Goal: Task Accomplishment & Management: Complete application form

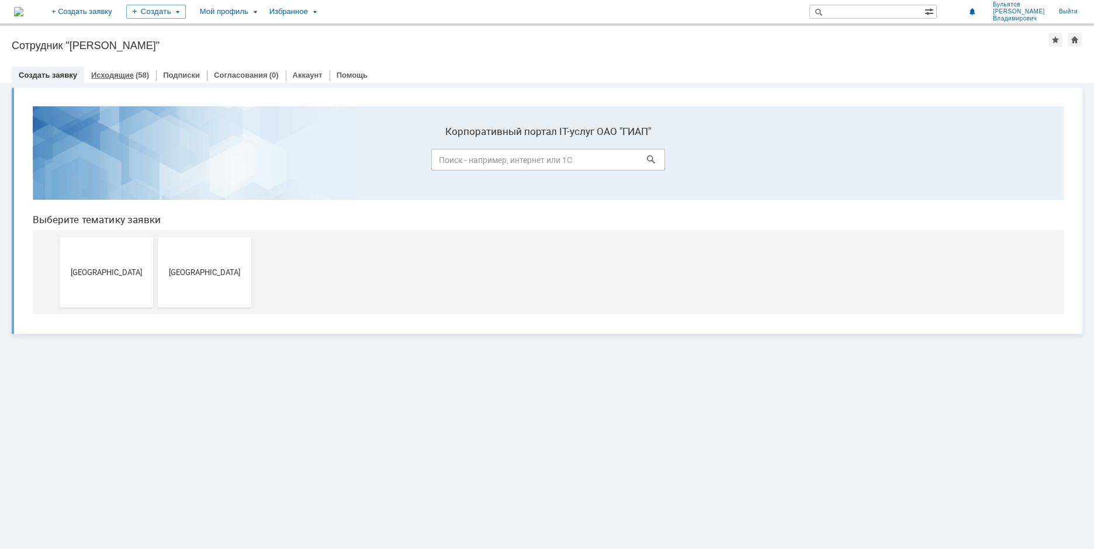
click at [131, 74] on div "Исходящие (58)" at bounding box center [120, 75] width 58 height 8
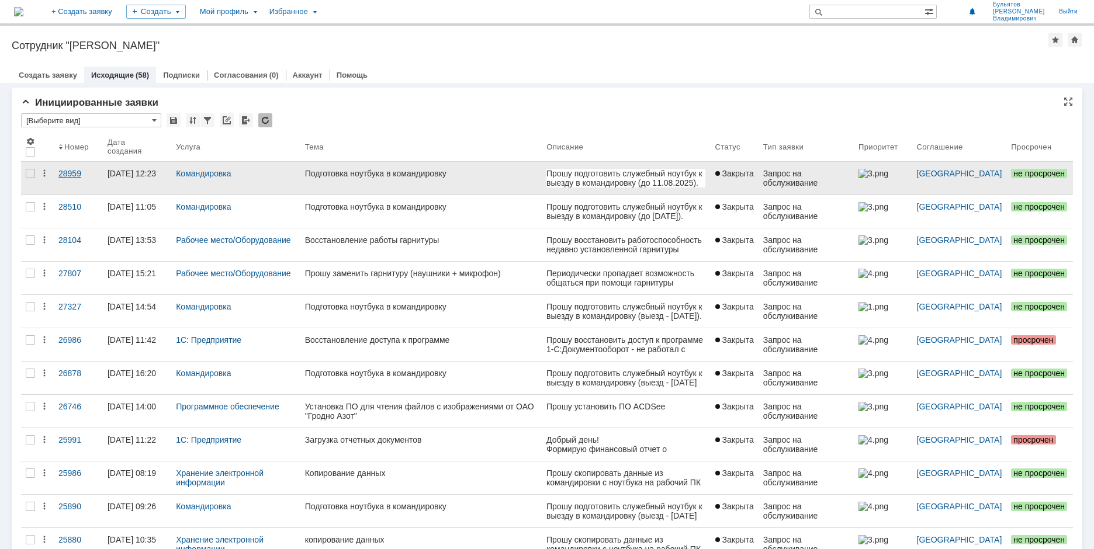
click at [69, 169] on div "28959" at bounding box center [78, 173] width 40 height 9
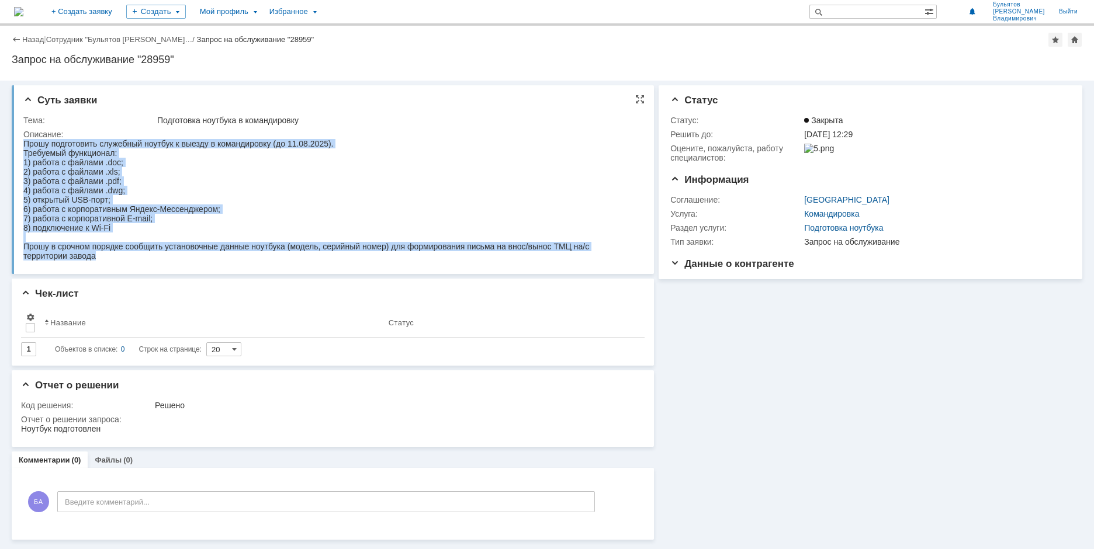
drag, startPoint x: 24, startPoint y: 143, endPoint x: 102, endPoint y: 255, distance: 136.9
click at [102, 255] on body "Прошу подготовить служебный ноутбук к выезду в командировку (до 11.08 .2025). Т…" at bounding box center [326, 200] width 606 height 122
copy body "Прошу подготовить служебный ноутбук к выезду в командировку (до 11.08 .2025). Т…"
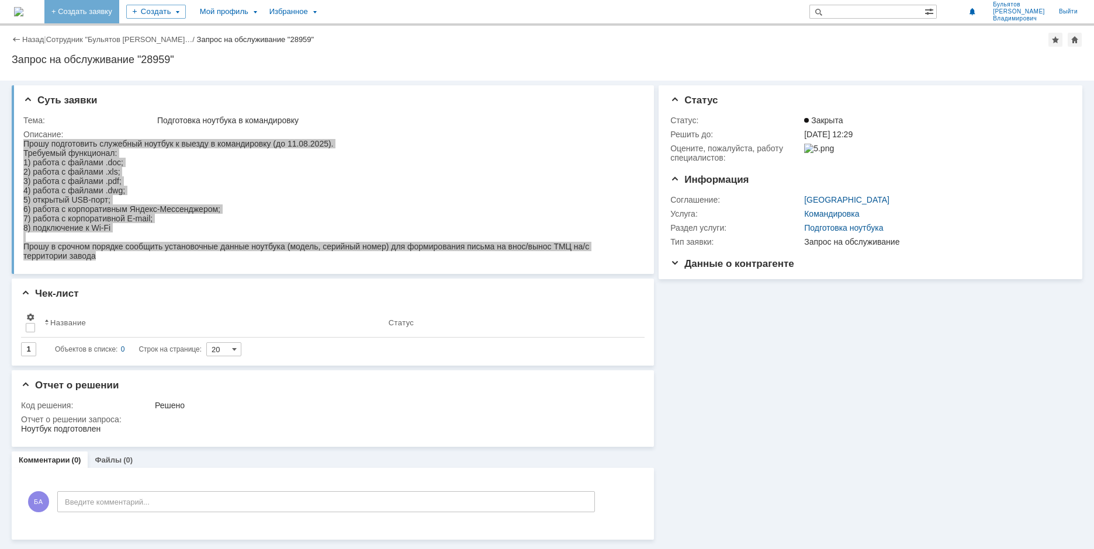
click at [119, 13] on link "+ Создать заявку" at bounding box center [81, 11] width 75 height 23
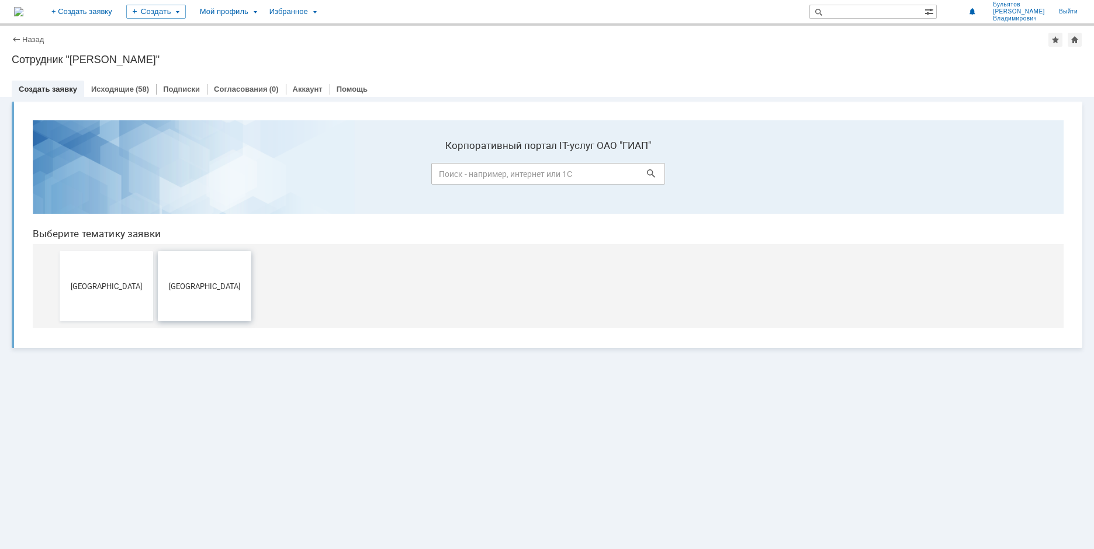
drag, startPoint x: 219, startPoint y: 279, endPoint x: 295, endPoint y: 402, distance: 143.6
click at [219, 279] on button "[GEOGRAPHIC_DATA]" at bounding box center [205, 286] width 94 height 70
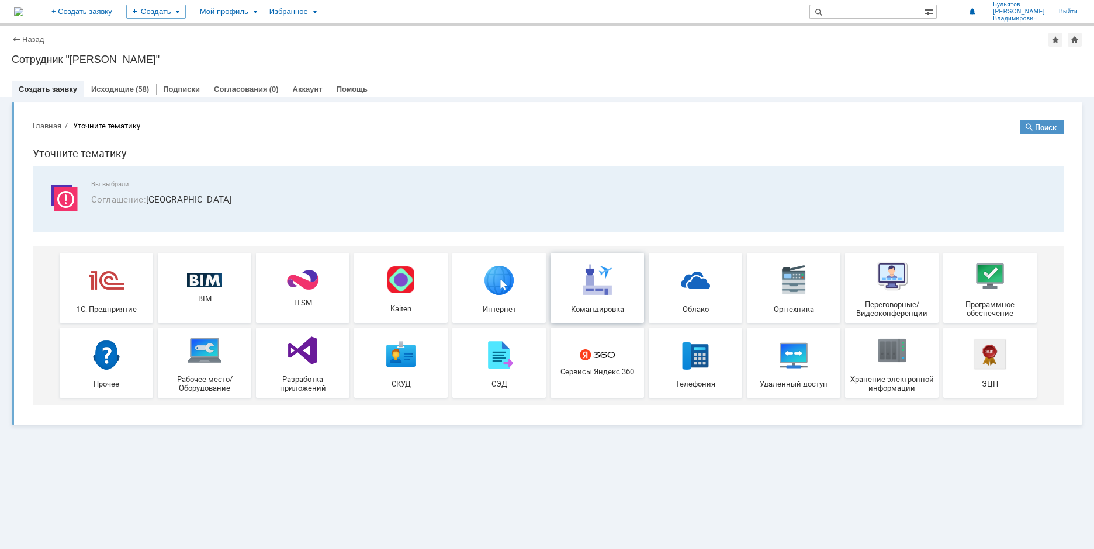
click at [622, 289] on div "Командировка" at bounding box center [597, 287] width 87 height 51
click at [1060, 8] on link "Выйти" at bounding box center [1068, 11] width 33 height 23
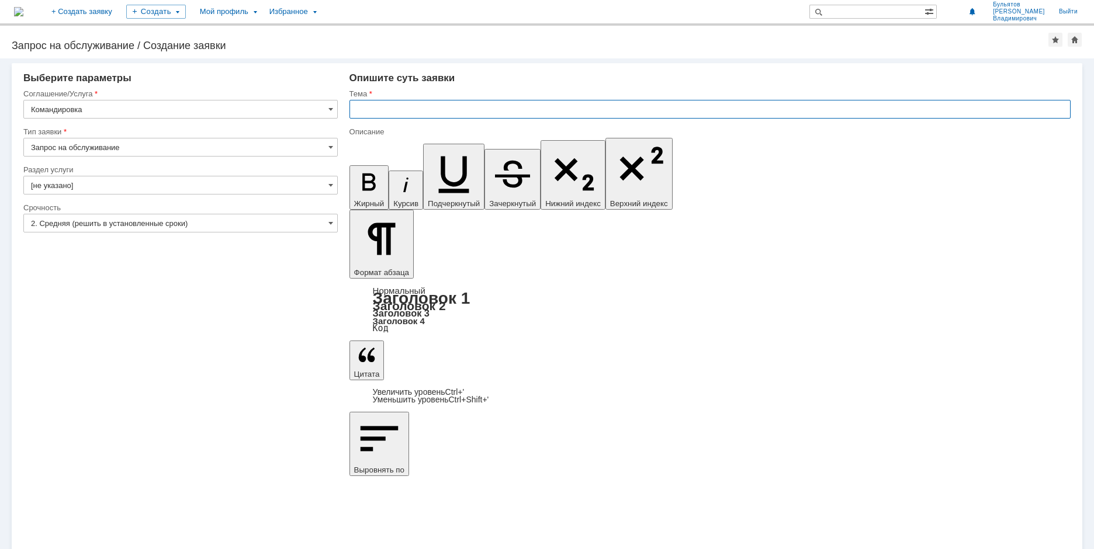
click at [372, 109] on input "text" at bounding box center [710, 109] width 721 height 19
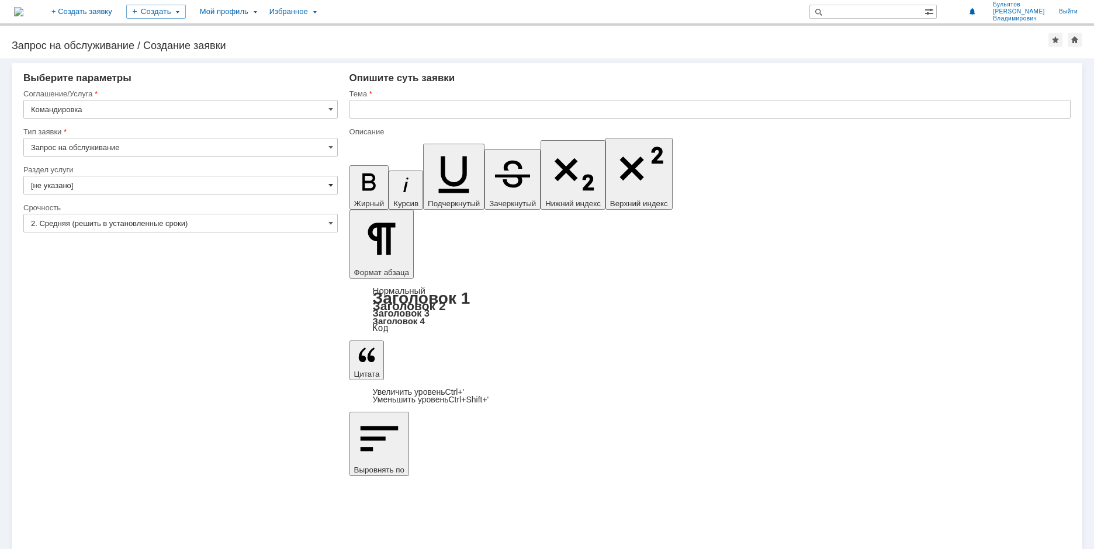
click at [328, 187] on span at bounding box center [330, 185] width 5 height 9
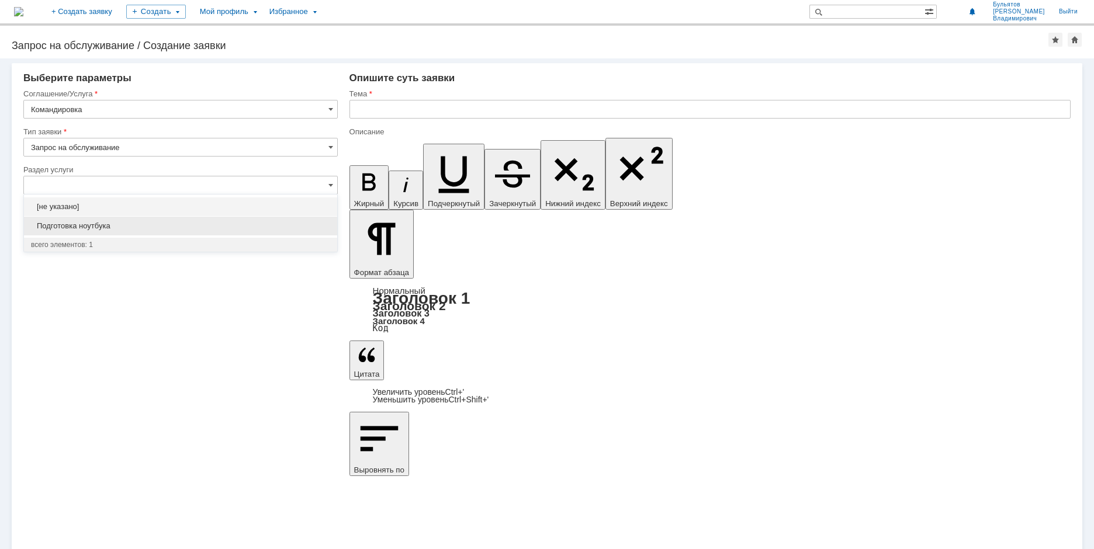
click at [86, 227] on span "Подготовка ноутбука" at bounding box center [180, 226] width 299 height 9
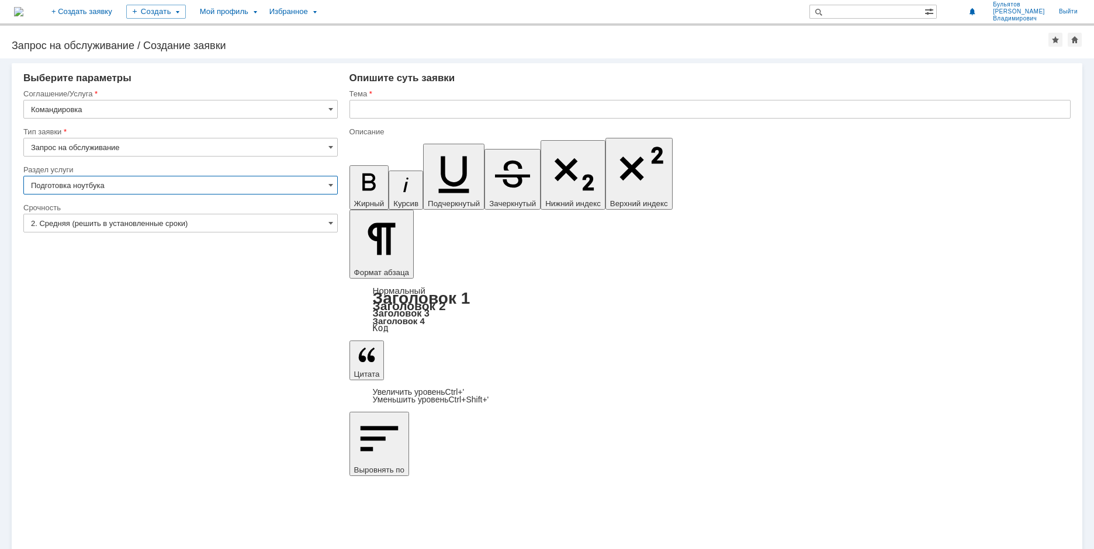
type input "Подготовка ноутбука"
click at [331, 223] on span at bounding box center [330, 223] width 5 height 9
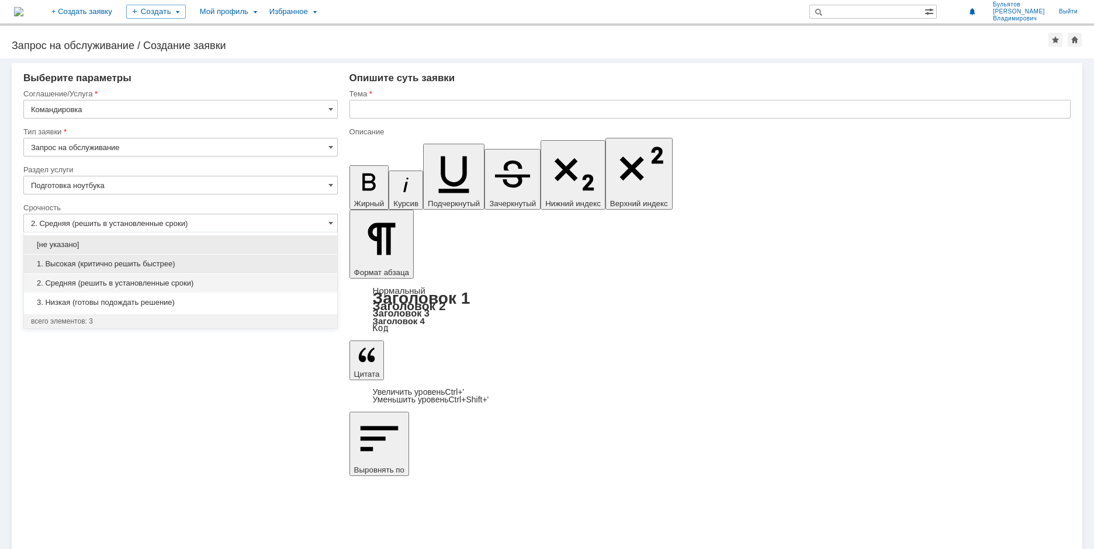
click at [149, 265] on span "1. Высокая (критично решить быстрее)" at bounding box center [180, 264] width 299 height 9
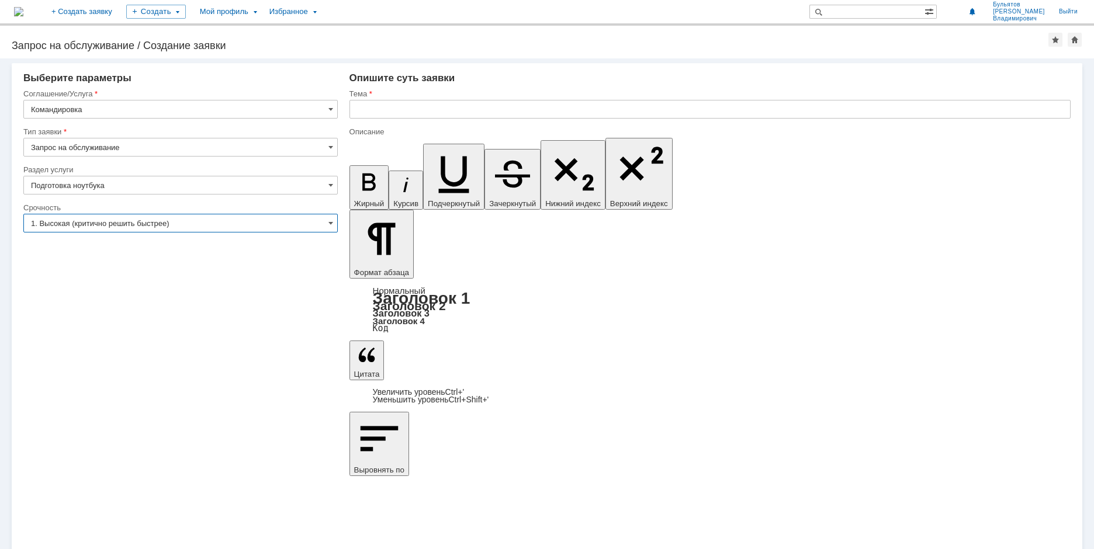
type input "1. Высокая (критично решить быстрее)"
click at [382, 110] on input "text" at bounding box center [710, 109] width 721 height 19
type input "Подготовка ноутбука"
